Goal: Leave review/rating: Share an evaluation or opinion about a product, service, or content

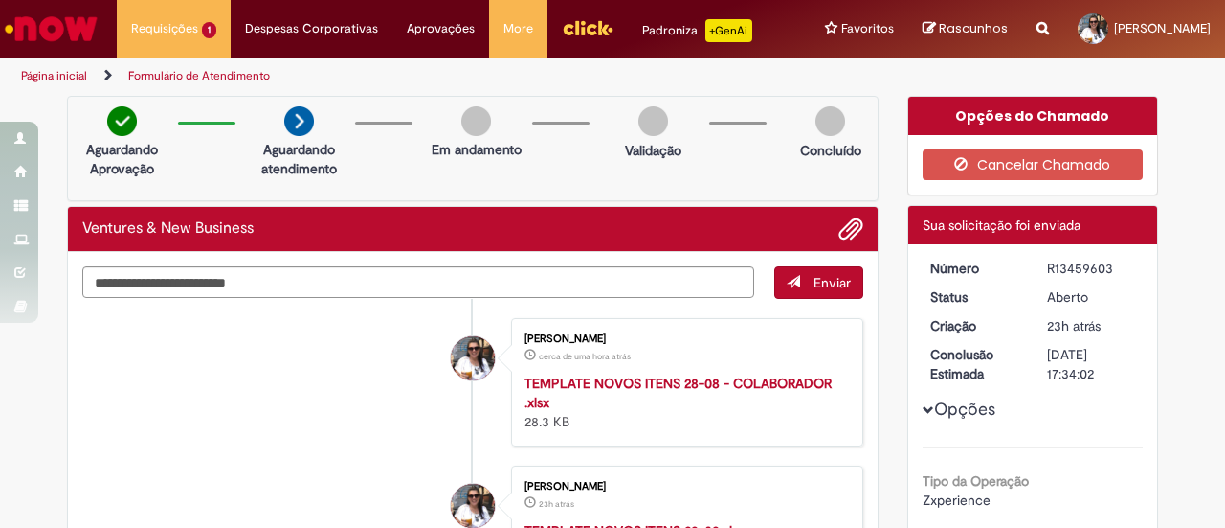
click at [313, 414] on li "Taisa Pereira Da Silva De Carvalho cerca de uma hora atrás cerca de uma hora at…" at bounding box center [472, 382] width 781 height 128
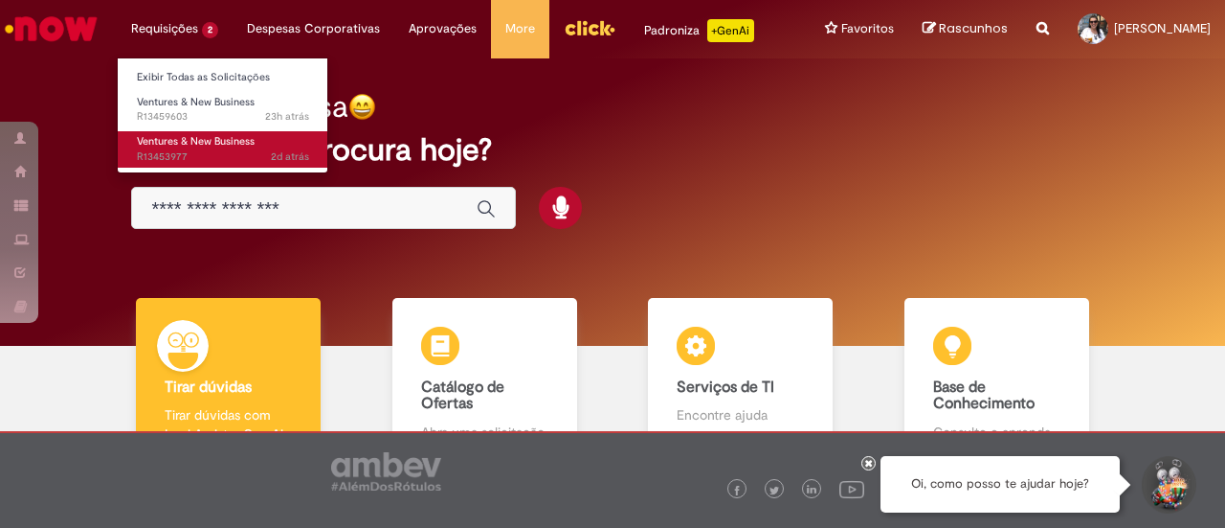
click at [170, 156] on span "2d atrás 2 dias atrás R13453977" at bounding box center [223, 156] width 172 height 15
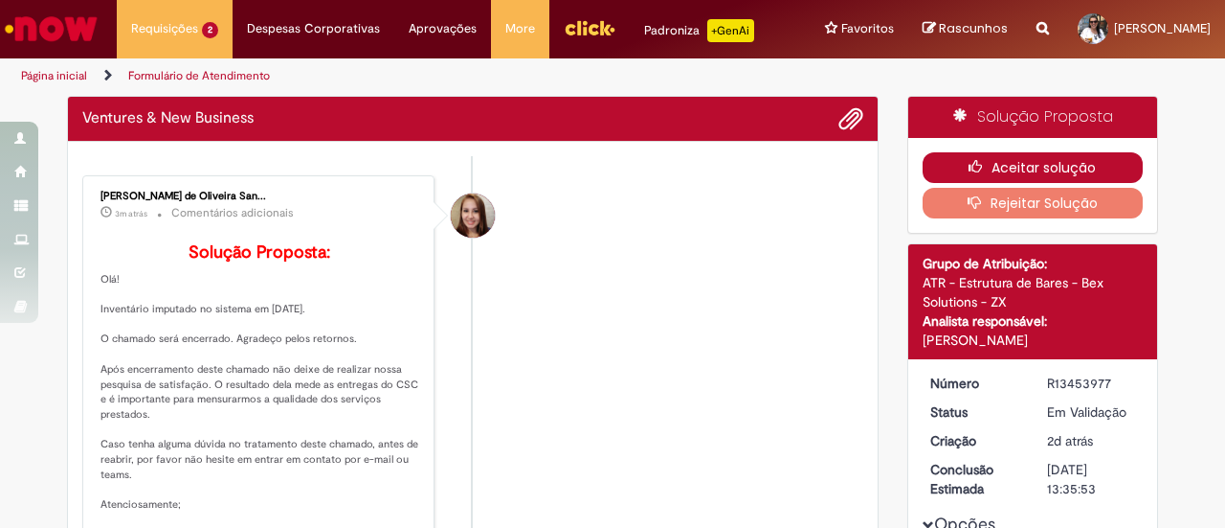
click at [984, 173] on icon "button" at bounding box center [980, 166] width 23 height 13
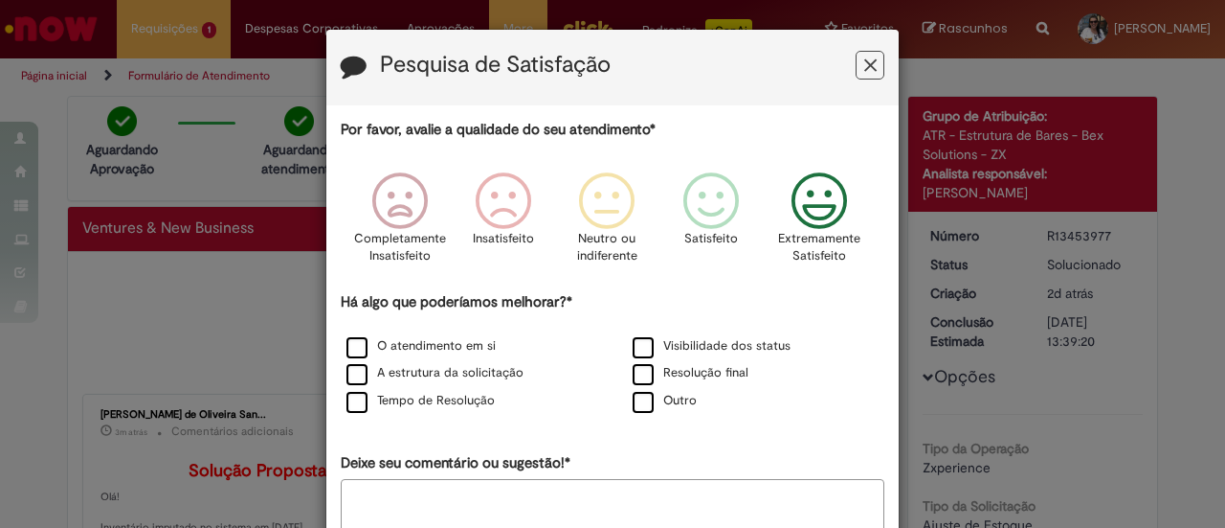
click at [812, 210] on icon "Feedback" at bounding box center [820, 200] width 72 height 57
click at [391, 347] on label "O atendimento em si" at bounding box center [421, 346] width 149 height 18
click at [387, 377] on label "A estrutura da solicitação" at bounding box center [435, 373] width 177 height 18
drag, startPoint x: 387, startPoint y: 392, endPoint x: 409, endPoint y: 395, distance: 22.4
click at [387, 392] on label "Tempo de Resolução" at bounding box center [421, 401] width 148 height 18
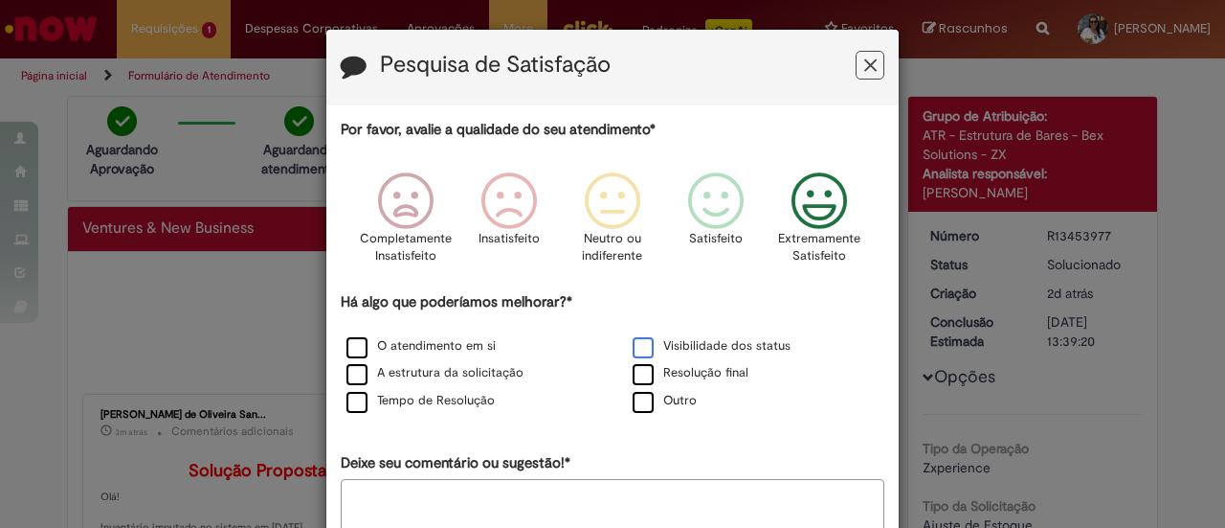
click at [663, 349] on label "Visibilidade dos status" at bounding box center [712, 346] width 158 height 18
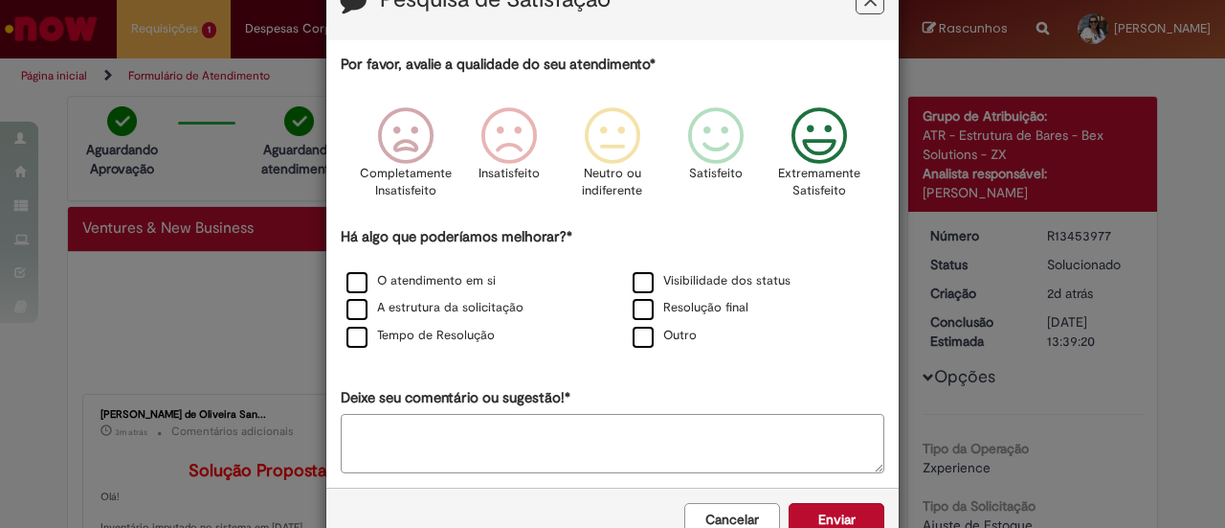
scroll to position [114, 0]
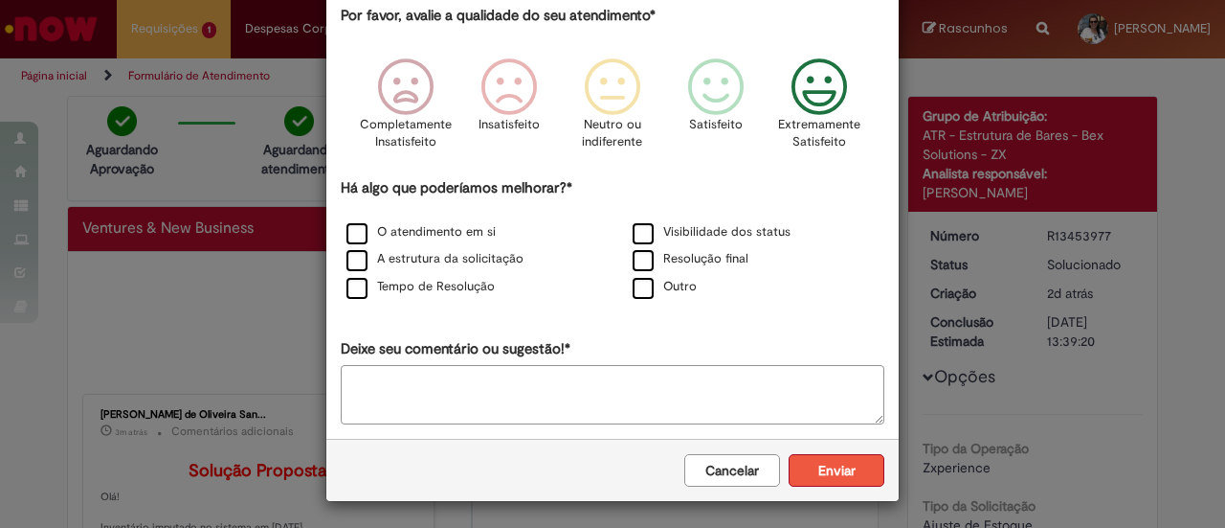
click at [829, 463] on button "Enviar" at bounding box center [837, 470] width 96 height 33
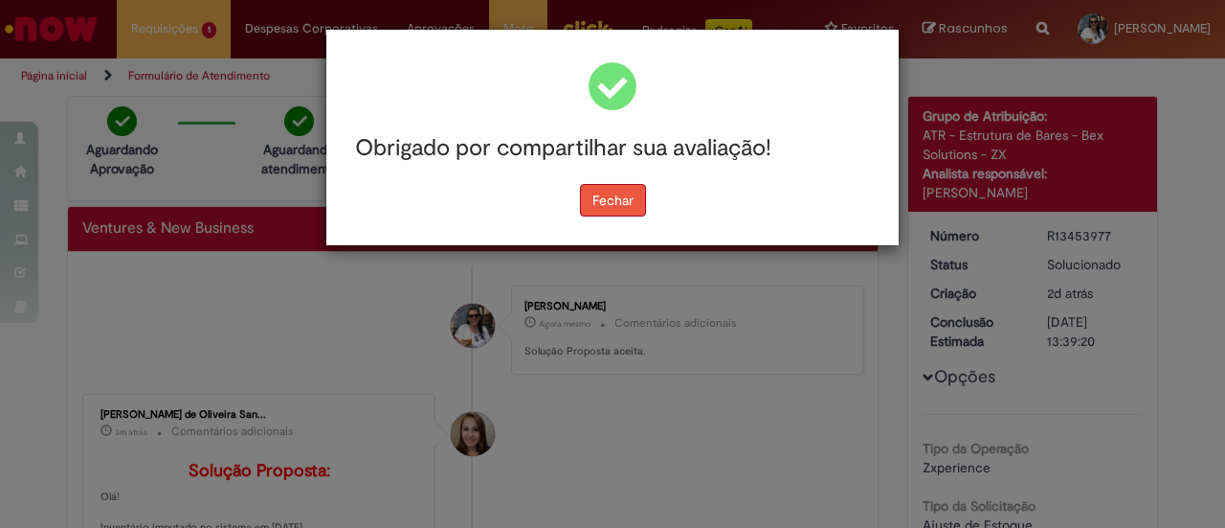
click at [614, 194] on button "Fechar" at bounding box center [613, 200] width 66 height 33
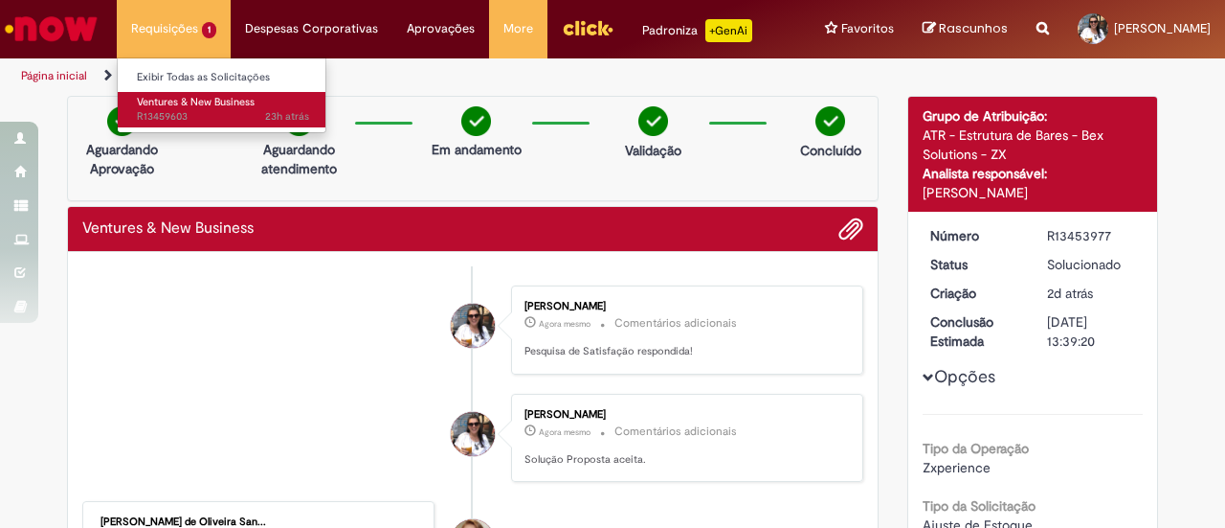
click at [187, 102] on span "Ventures & New Business" at bounding box center [196, 102] width 118 height 14
